Goal: Transaction & Acquisition: Purchase product/service

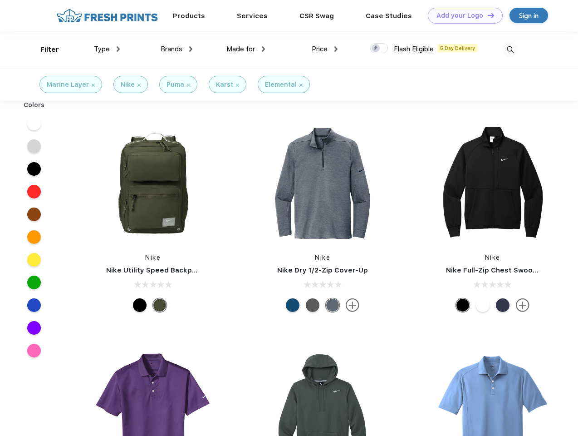
click at [462, 15] on link "Add your Logo Design Tool" at bounding box center [465, 16] width 75 height 16
click at [0, 0] on div "Design Tool" at bounding box center [0, 0] width 0 height 0
click at [487, 15] on link "Add your Logo Design Tool" at bounding box center [465, 16] width 75 height 16
click at [44, 49] on div "Filter" at bounding box center [49, 49] width 19 height 10
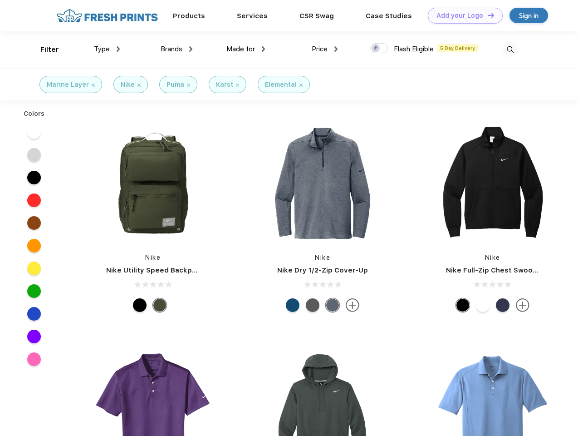
click at [107, 49] on span "Type" at bounding box center [102, 49] width 16 height 8
click at [177, 49] on span "Brands" at bounding box center [172, 49] width 22 height 8
click at [246, 49] on span "Made for" at bounding box center [241, 49] width 29 height 8
click at [325, 49] on span "Price" at bounding box center [320, 49] width 16 height 8
click at [379, 49] on div at bounding box center [379, 48] width 18 height 10
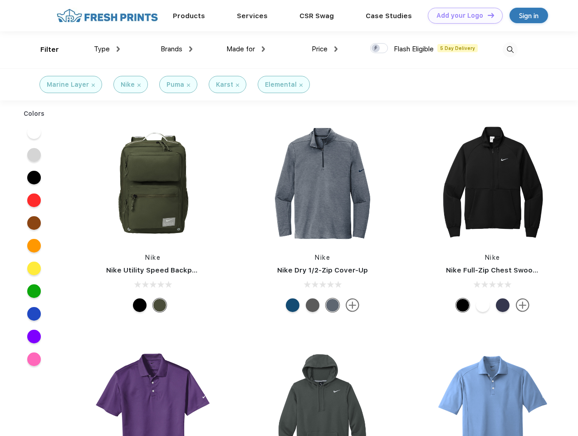
click at [376, 49] on input "checkbox" at bounding box center [373, 46] width 6 height 6
click at [510, 49] on img at bounding box center [510, 49] width 15 height 15
